Goal: Find specific page/section: Find specific page/section

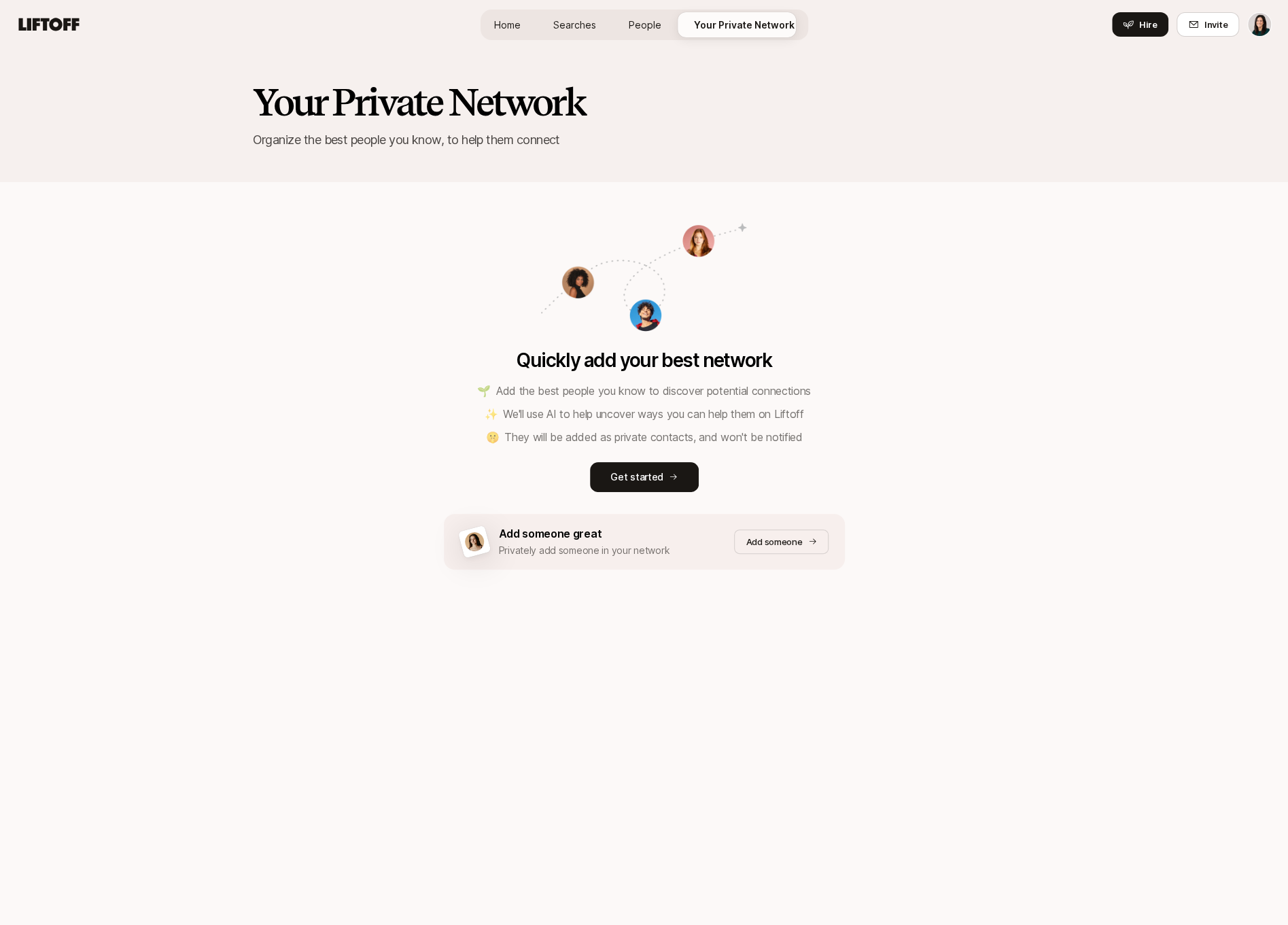
click at [507, 24] on span "Home" at bounding box center [507, 25] width 26 height 14
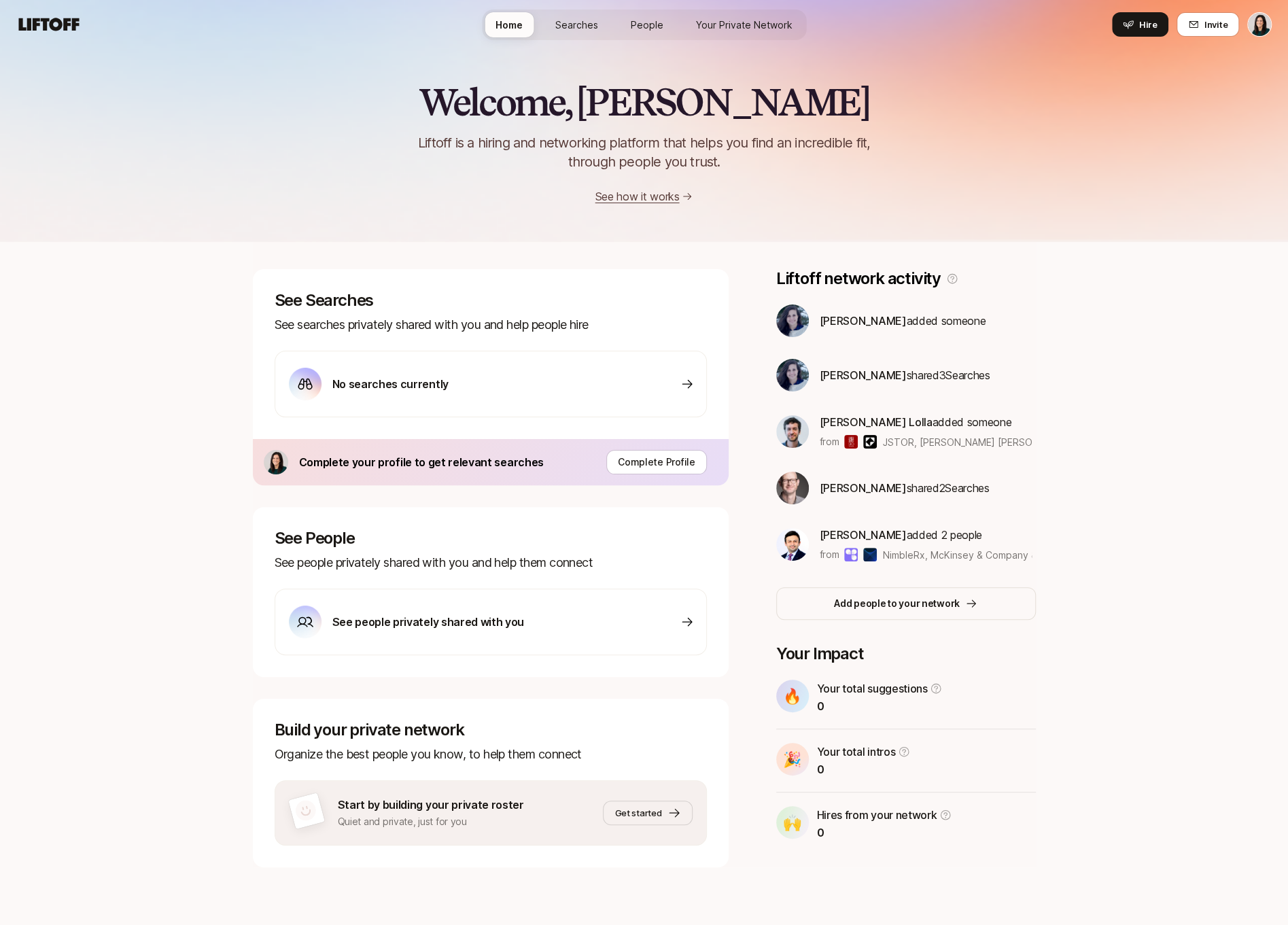
click at [596, 18] on span "Searches" at bounding box center [577, 25] width 43 height 14
